Goal: Task Accomplishment & Management: Use online tool/utility

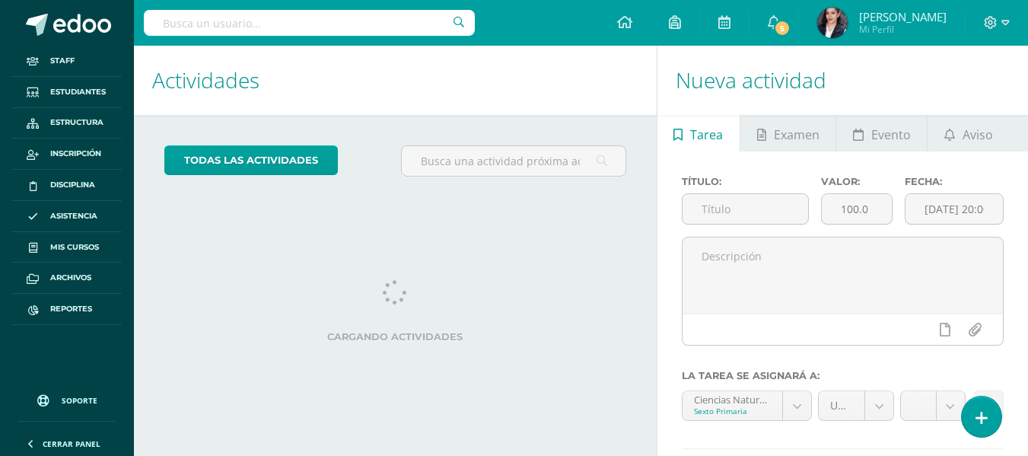
click at [288, 19] on input "text" at bounding box center [309, 23] width 331 height 26
click at [63, 310] on span "Reportes" at bounding box center [71, 309] width 42 height 12
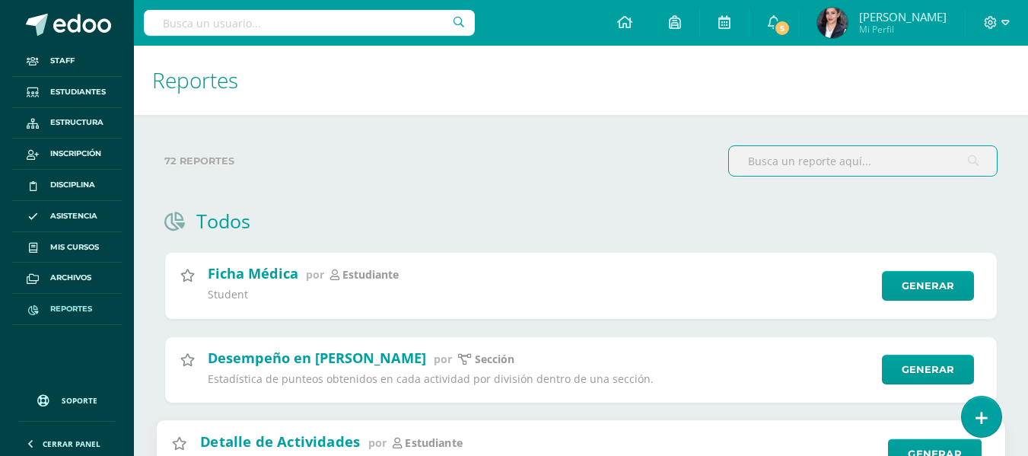
scroll to position [190, 0]
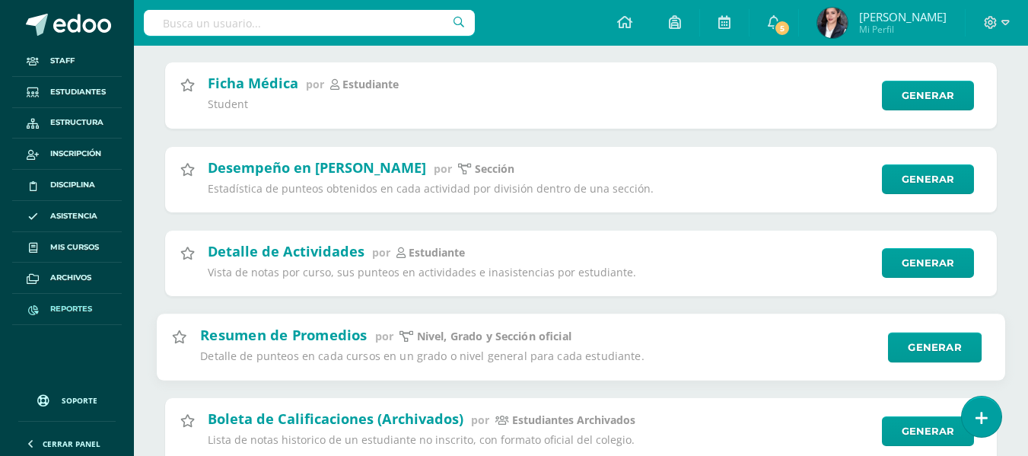
click at [319, 325] on h2 "Resumen de Promedios" at bounding box center [283, 334] width 167 height 18
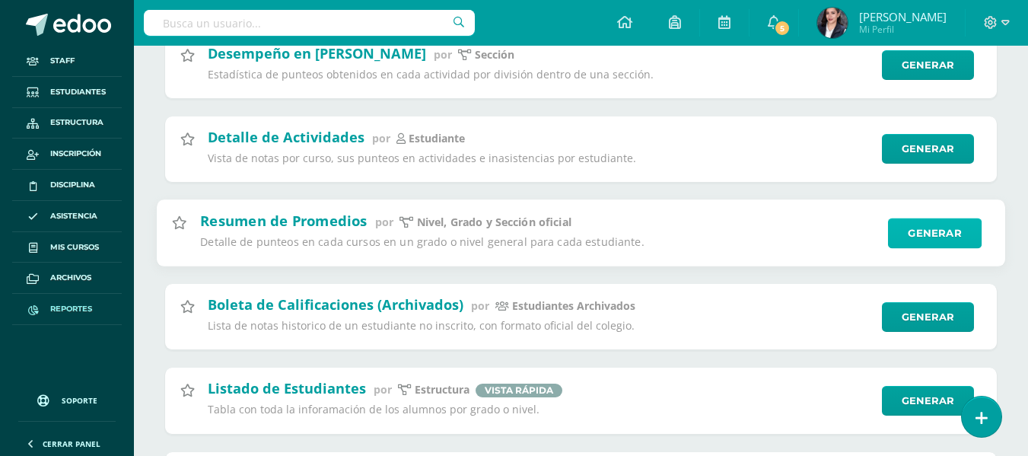
click at [911, 237] on link "Generar" at bounding box center [935, 233] width 94 height 30
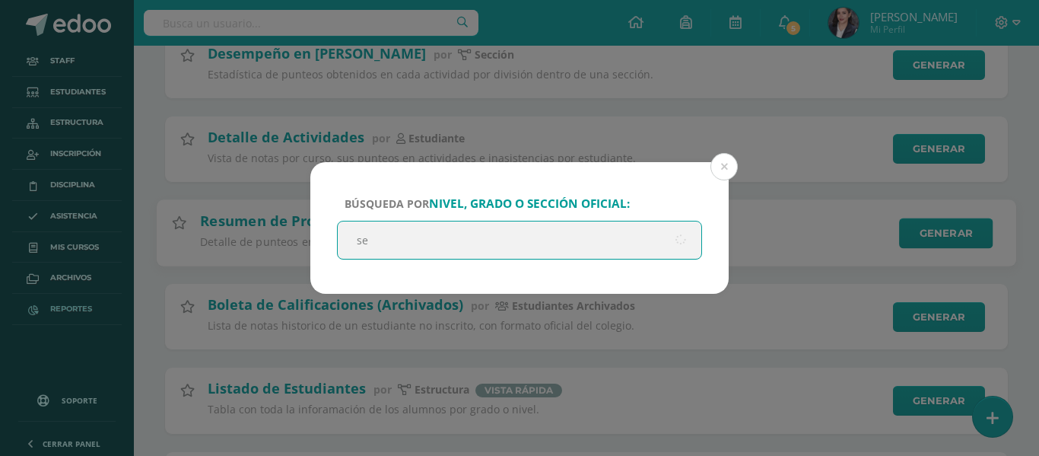
scroll to position [0, 0]
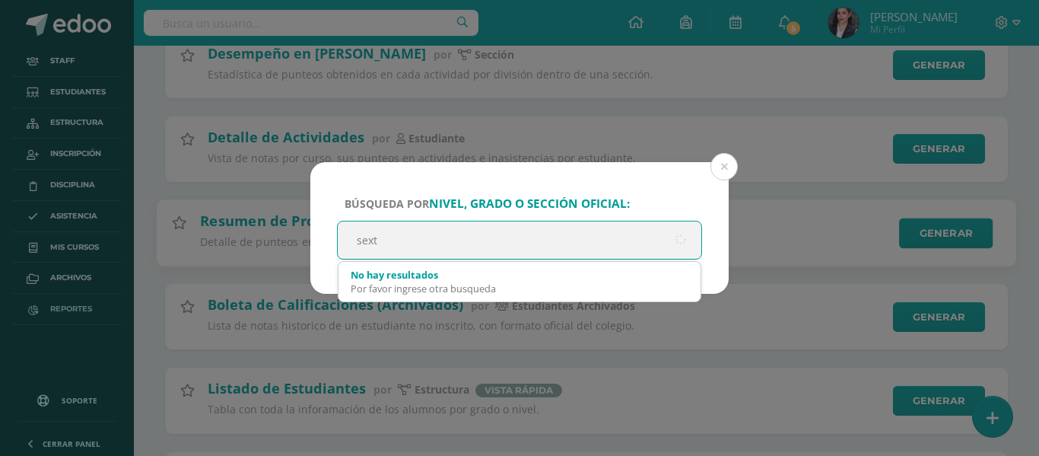
type input "sexto"
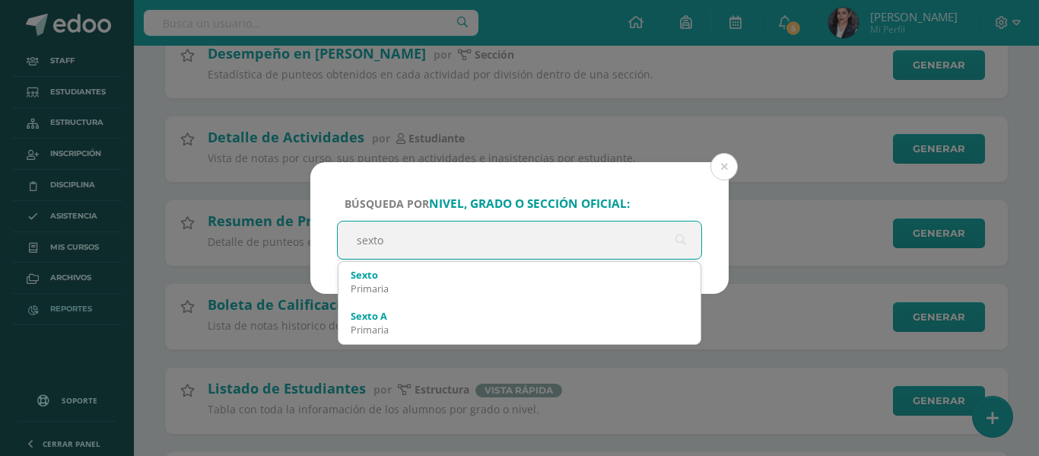
click at [404, 281] on div "Primaria" at bounding box center [520, 288] width 338 height 14
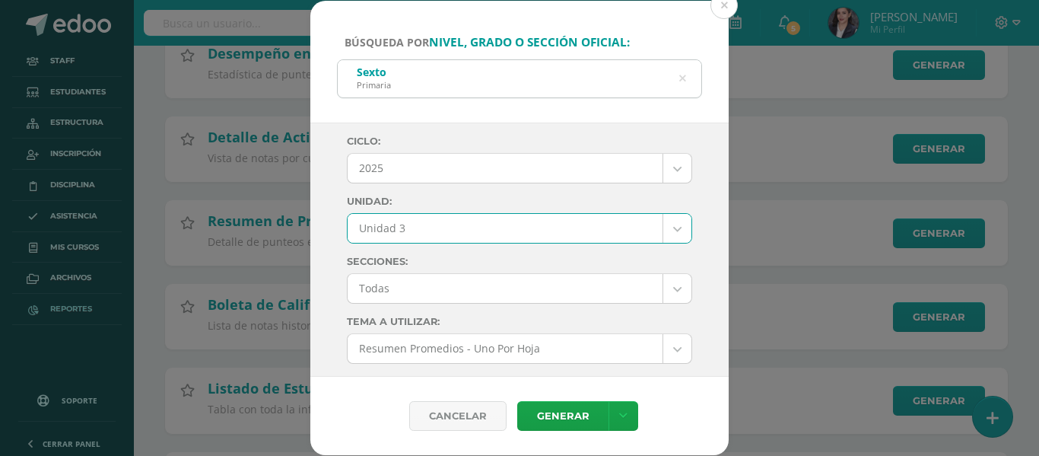
select select "Unidad 3"
click at [579, 430] on link "Generar" at bounding box center [562, 416] width 91 height 30
